Goal: Navigation & Orientation: Find specific page/section

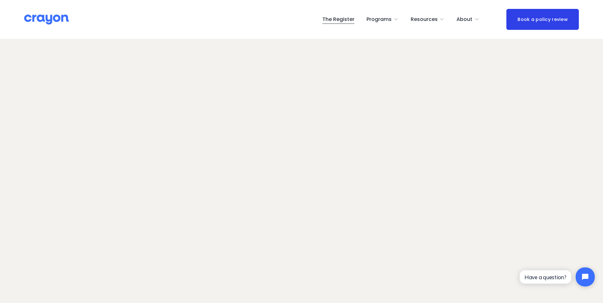
click at [0, 0] on span "Employer hub" at bounding box center [0, 0] width 0 height 0
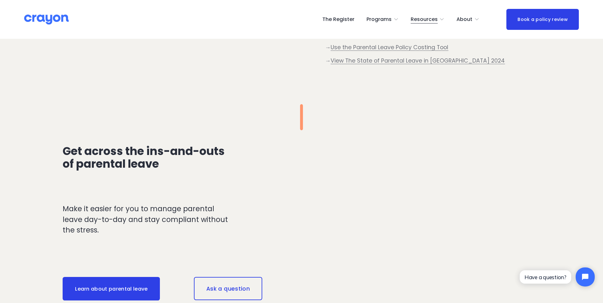
scroll to position [350, 0]
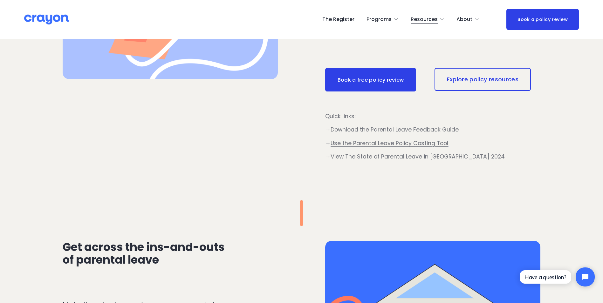
click at [479, 82] on link "Explore policy resources" at bounding box center [483, 79] width 96 height 23
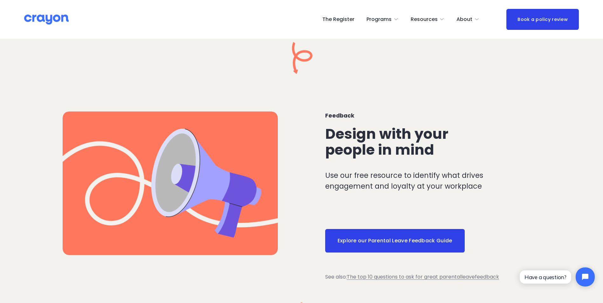
scroll to position [445, 0]
click at [384, 236] on link "Explore our Parental Leave Feedback Guide" at bounding box center [395, 242] width 140 height 24
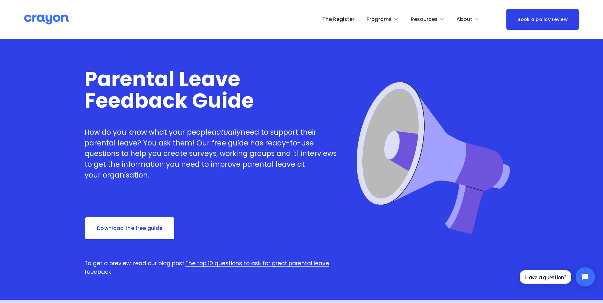
click at [0, 0] on span "Nest: Baby Prep" at bounding box center [0, 0] width 0 height 0
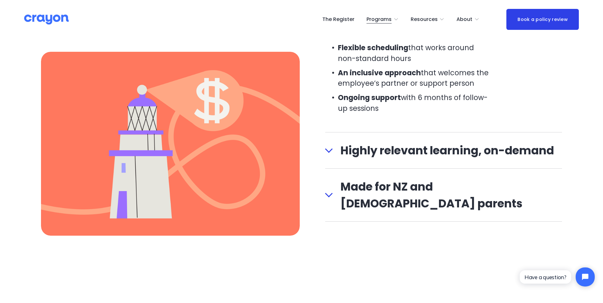
scroll to position [795, 0]
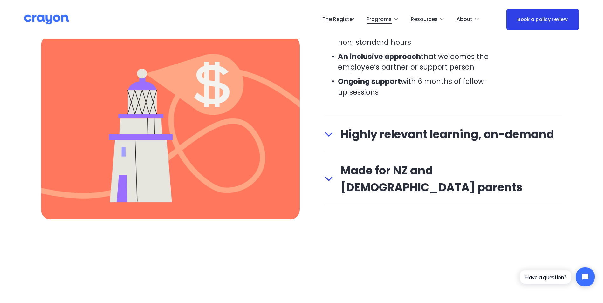
click at [350, 18] on link "The Register" at bounding box center [338, 19] width 32 height 10
